Goal: Use online tool/utility: Utilize a website feature to perform a specific function

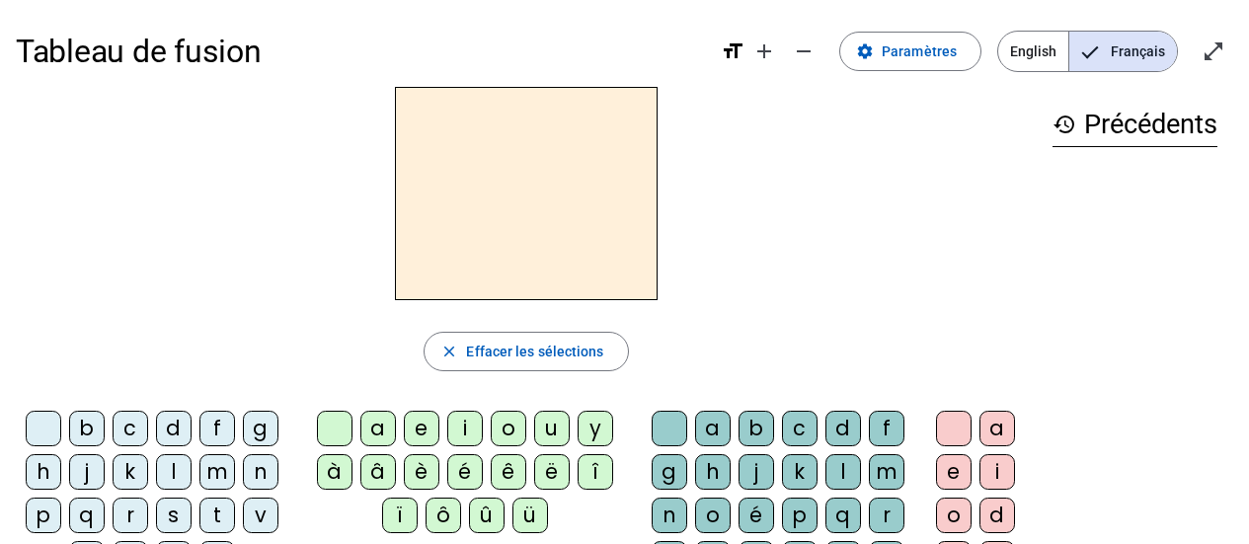
scroll to position [61, 0]
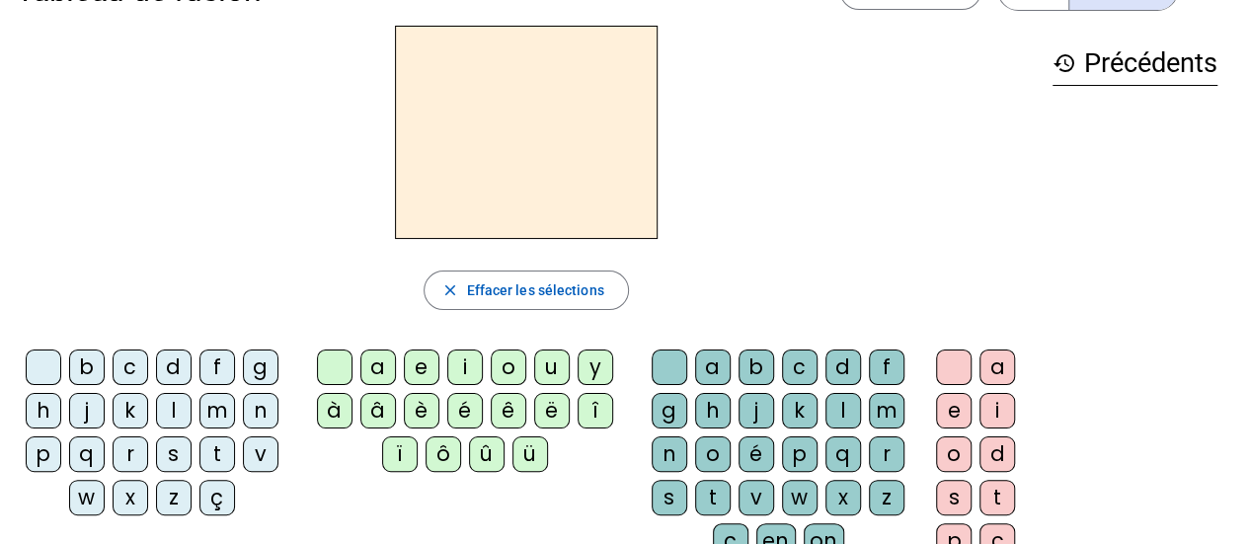
click at [170, 413] on div "l" at bounding box center [174, 411] width 36 height 36
click at [379, 365] on div "a" at bounding box center [378, 367] width 36 height 36
click at [894, 406] on div "m" at bounding box center [887, 411] width 36 height 36
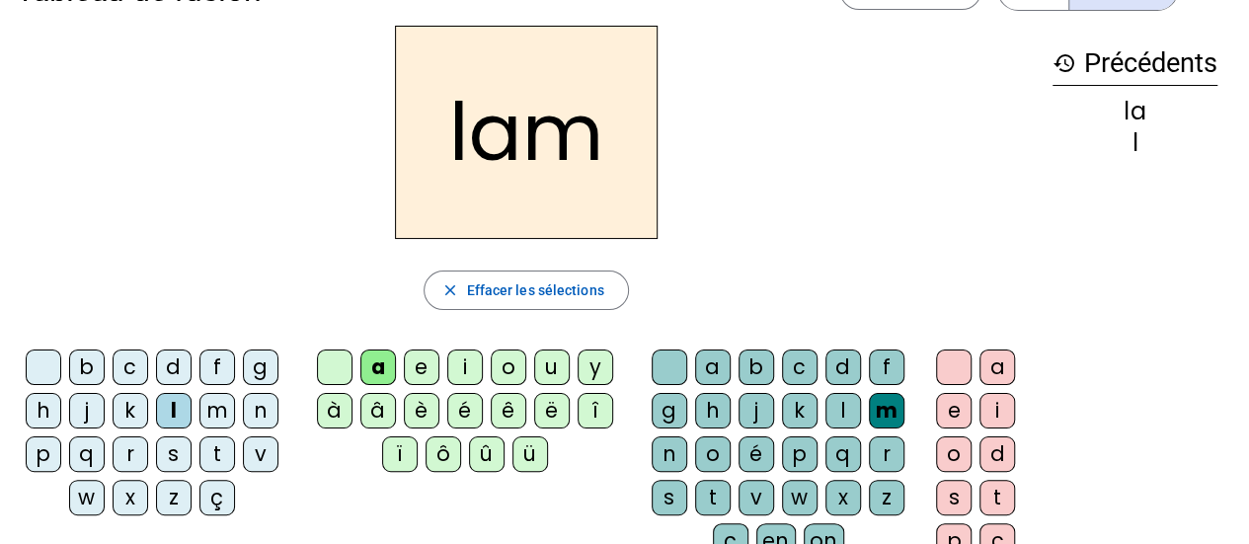
click at [958, 402] on div "e" at bounding box center [954, 411] width 36 height 36
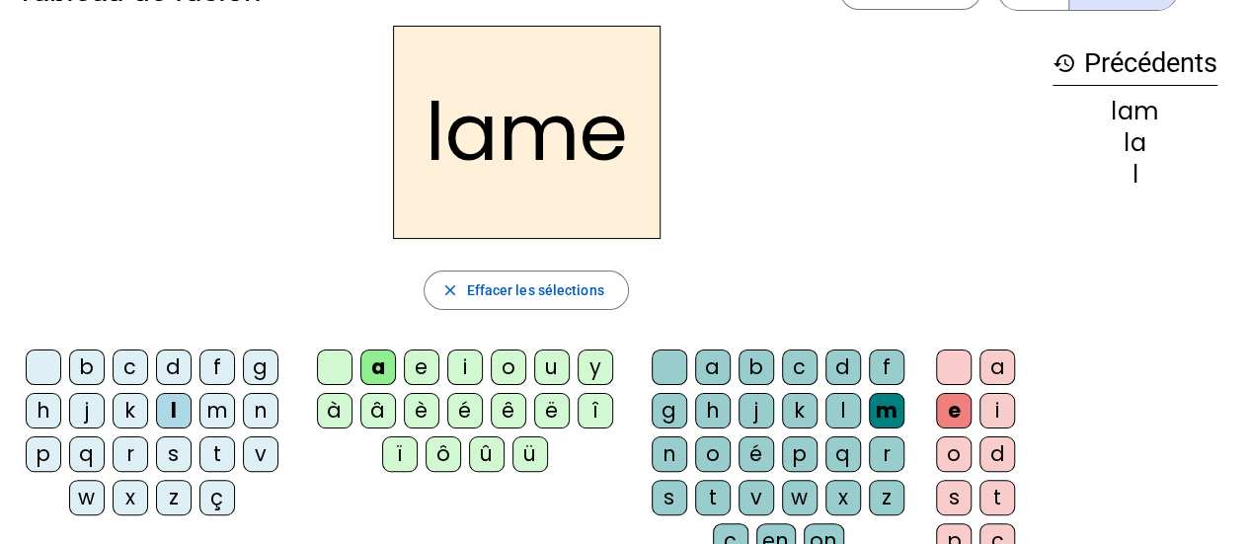
click at [183, 363] on div "d" at bounding box center [174, 367] width 36 height 36
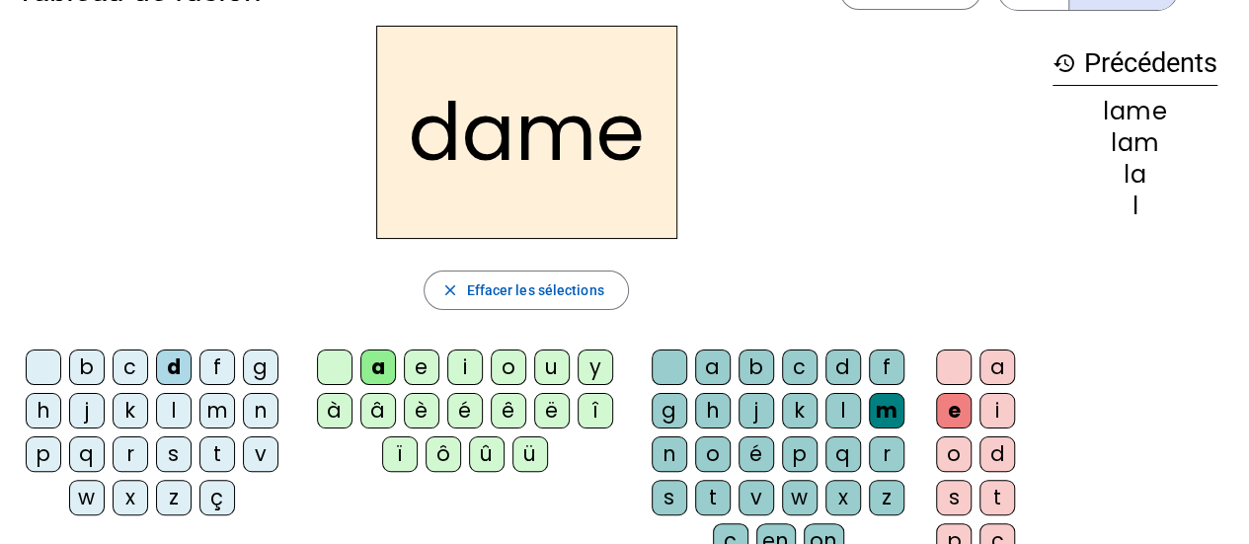
click at [122, 364] on div "c" at bounding box center [131, 367] width 36 height 36
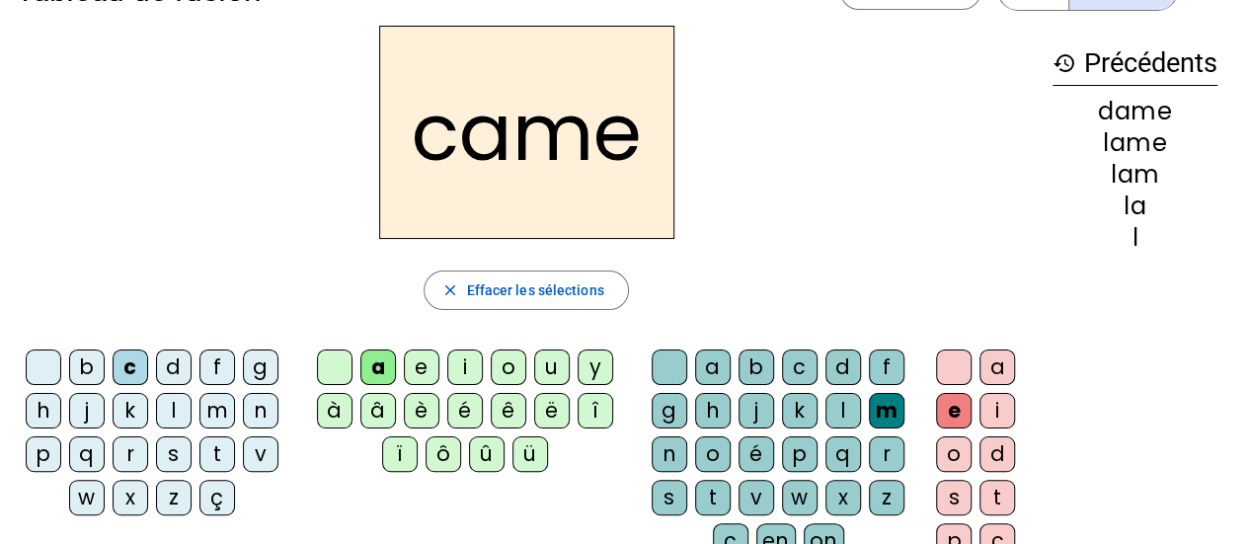
click at [682, 452] on div "n" at bounding box center [670, 454] width 36 height 36
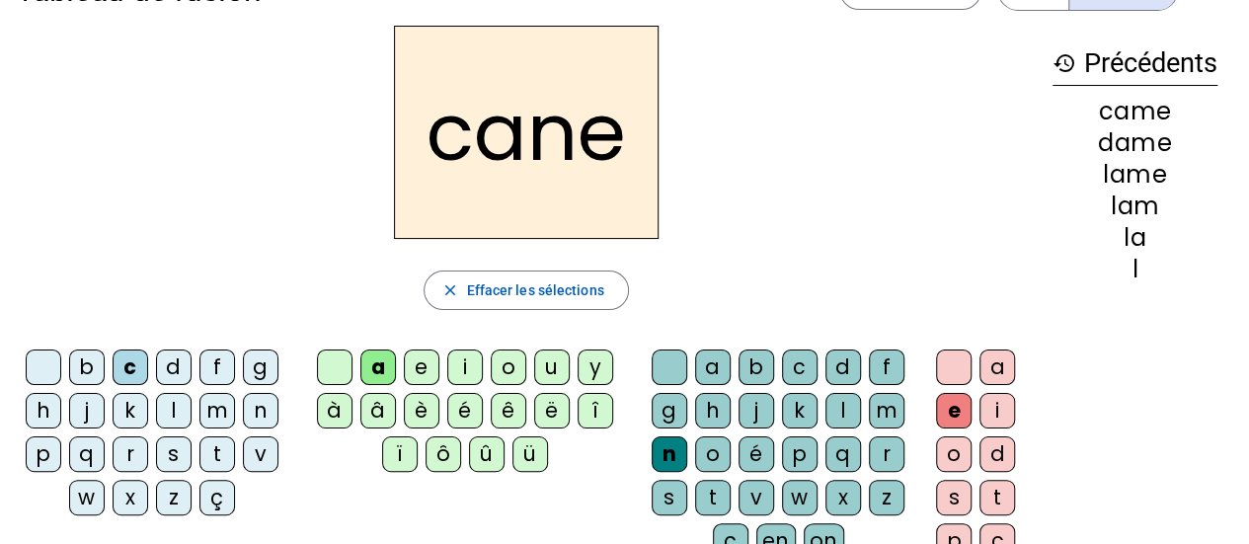
click at [665, 411] on div "g" at bounding box center [670, 411] width 36 height 36
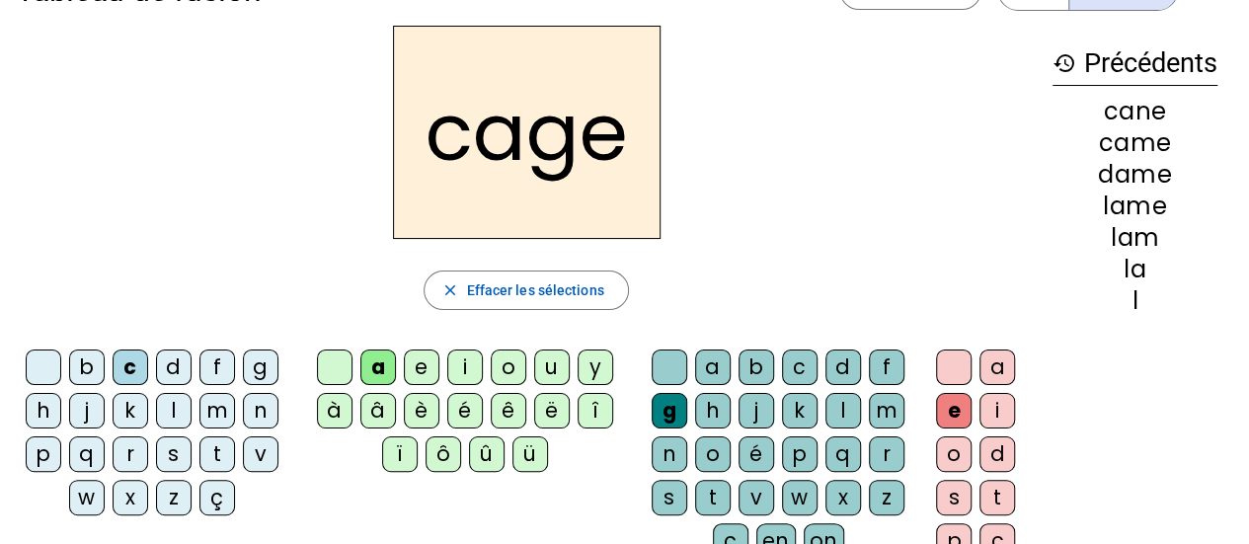
click at [45, 455] on div "p" at bounding box center [44, 454] width 36 height 36
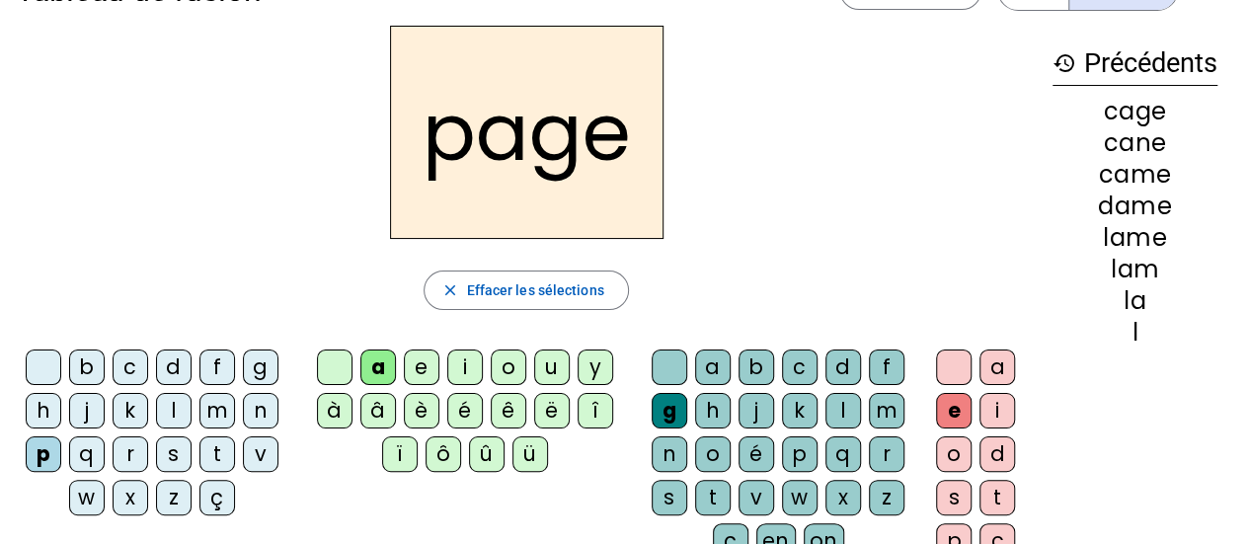
click at [179, 447] on div "s" at bounding box center [174, 454] width 36 height 36
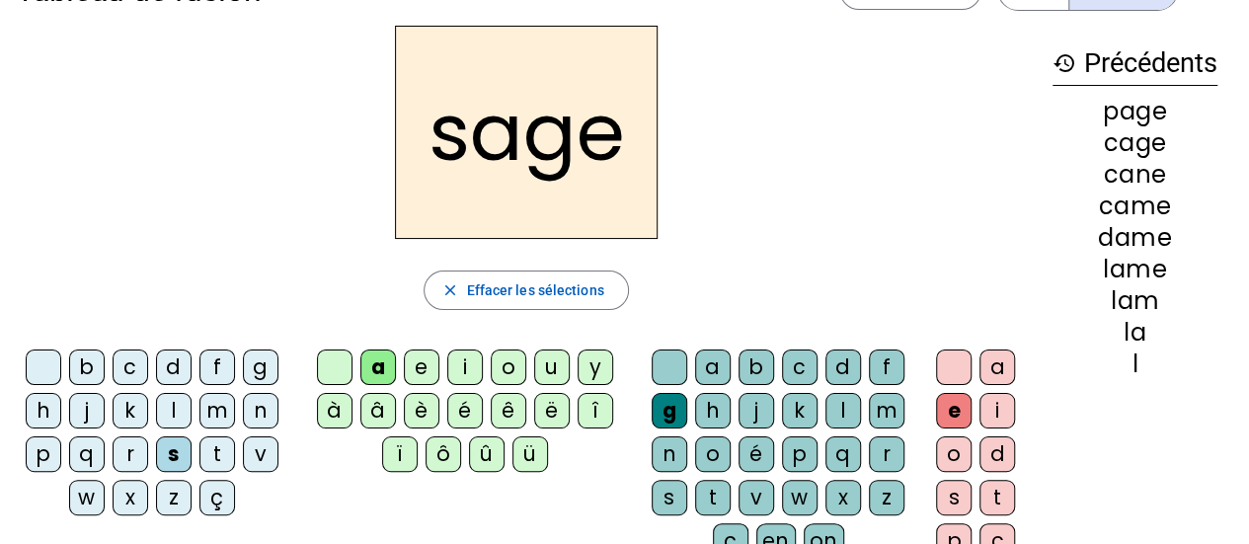
click at [223, 407] on div "m" at bounding box center [217, 411] width 36 height 36
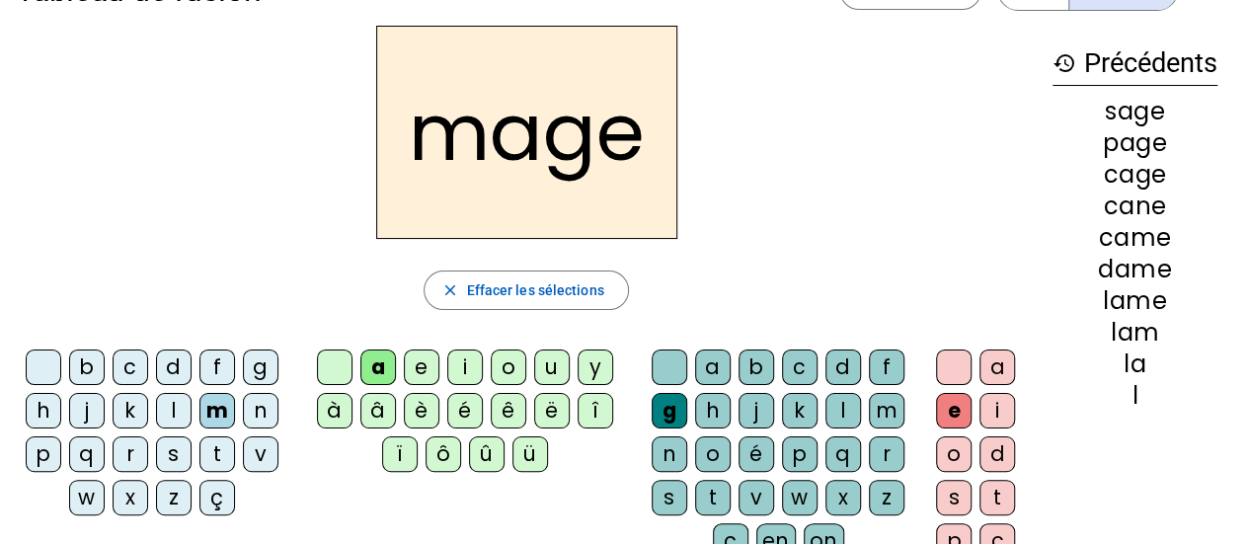
click at [548, 363] on div "u" at bounding box center [552, 367] width 36 height 36
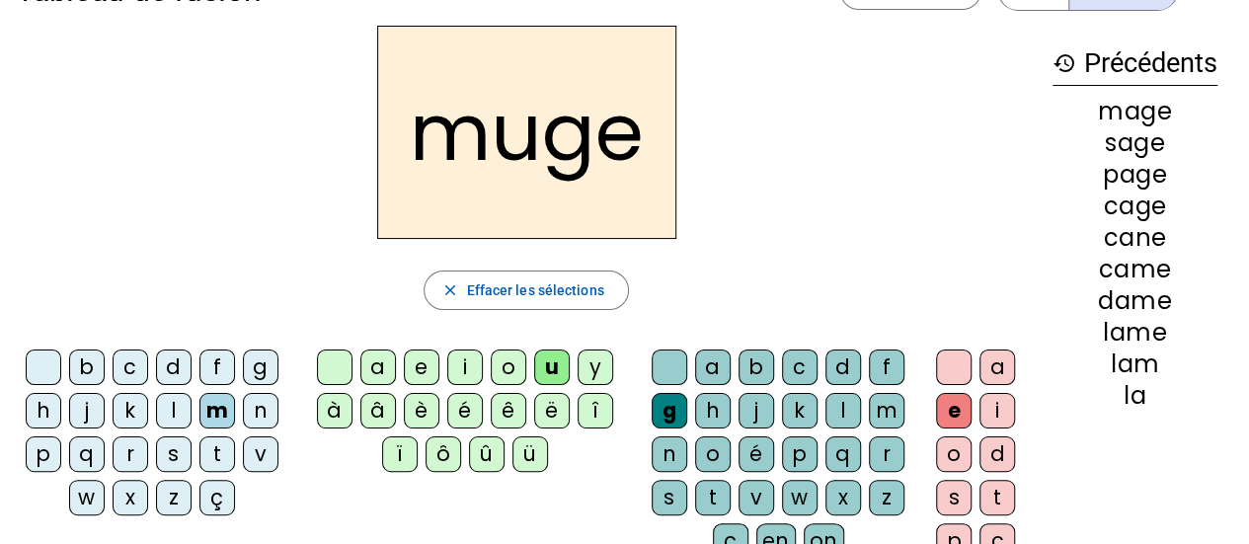
click at [179, 404] on div "l" at bounding box center [174, 411] width 36 height 36
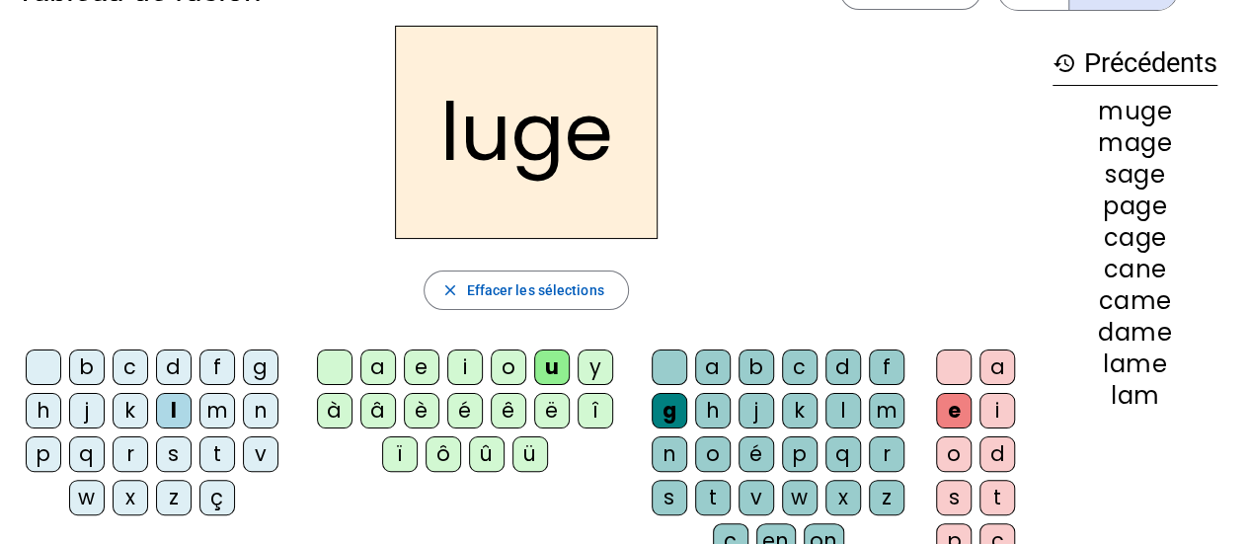
click at [672, 453] on div "n" at bounding box center [670, 454] width 36 height 36
